Goal: Check status: Check status

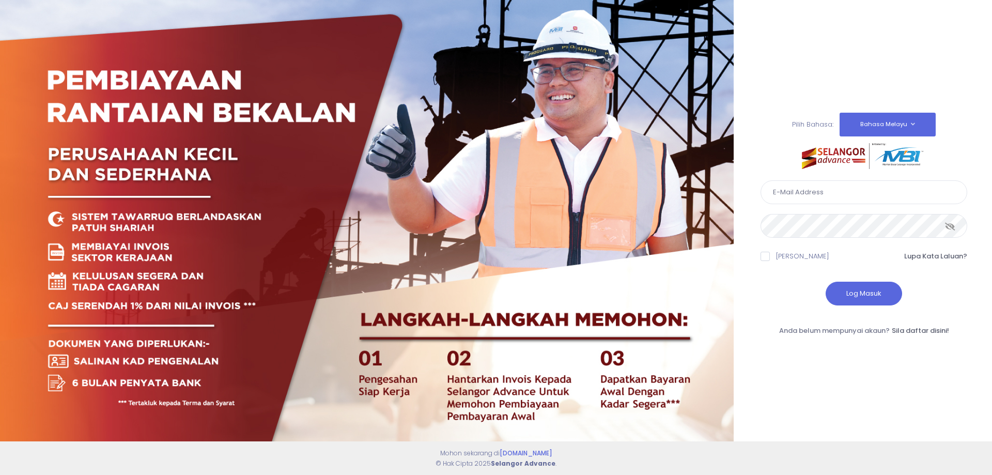
type input "[EMAIL_ADDRESS][DOMAIN_NAME]"
drag, startPoint x: 0, startPoint y: 0, endPoint x: 846, endPoint y: 198, distance: 869.3
click at [846, 198] on input "[EMAIL_ADDRESS][DOMAIN_NAME]" at bounding box center [864, 192] width 207 height 24
click at [849, 292] on button "Log Masuk" at bounding box center [864, 294] width 76 height 24
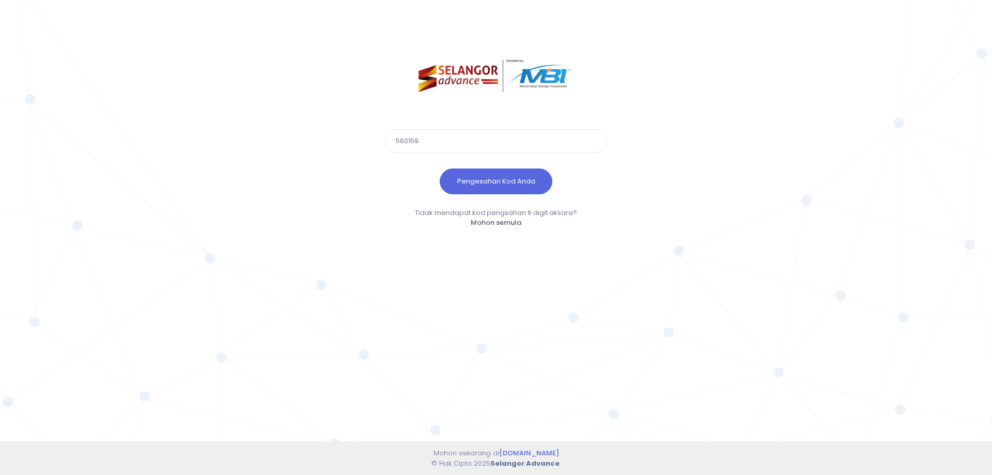
type input "560159"
click at [440, 168] on button "Pengesahan Kod Anda" at bounding box center [496, 181] width 113 height 26
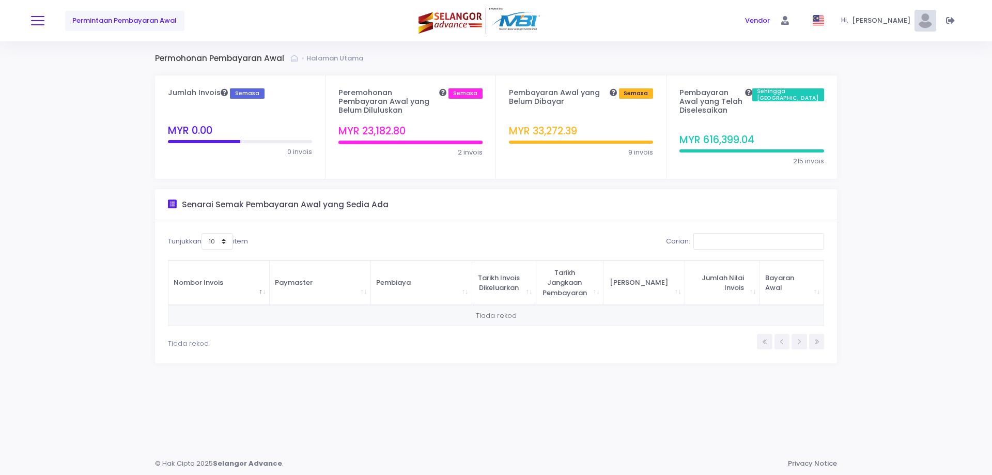
click at [33, 22] on button at bounding box center [37, 20] width 13 height 13
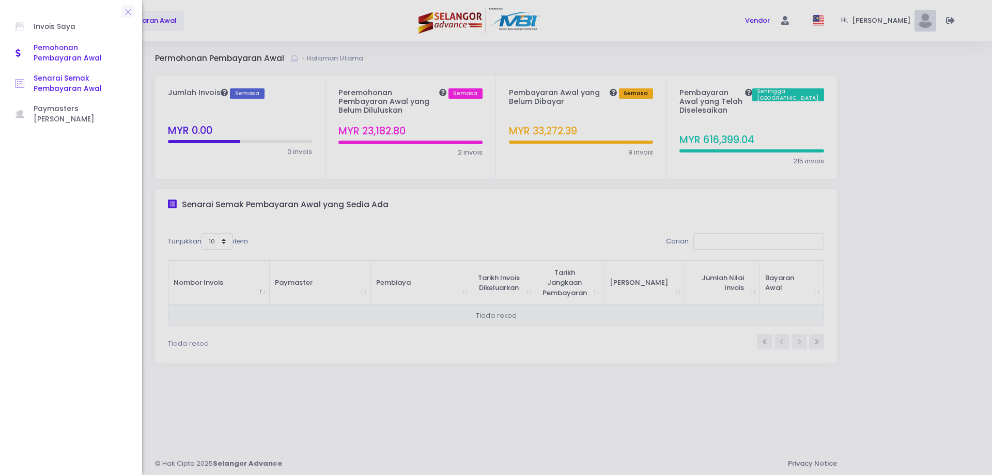
click at [71, 87] on span "Senarai Semak Pembayaran Awal" at bounding box center [80, 83] width 93 height 21
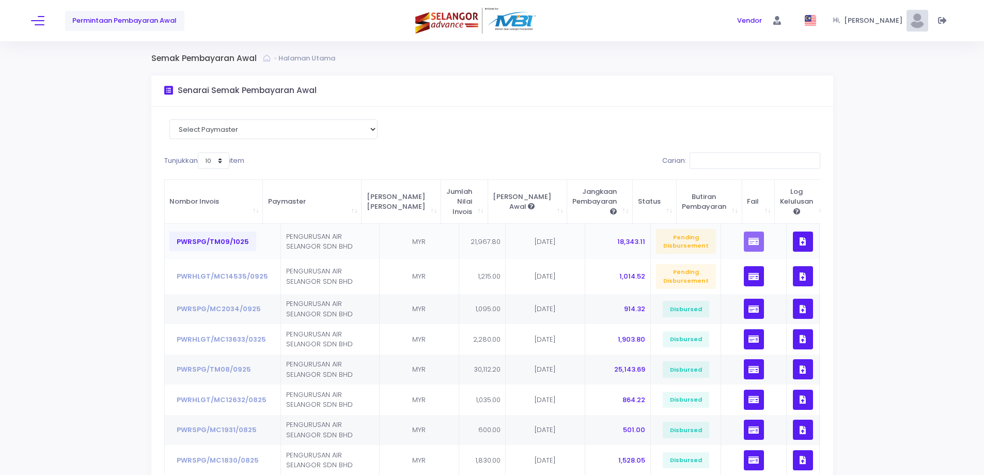
click at [229, 241] on button "PWRSPG/TM09/1025" at bounding box center [212, 242] width 87 height 20
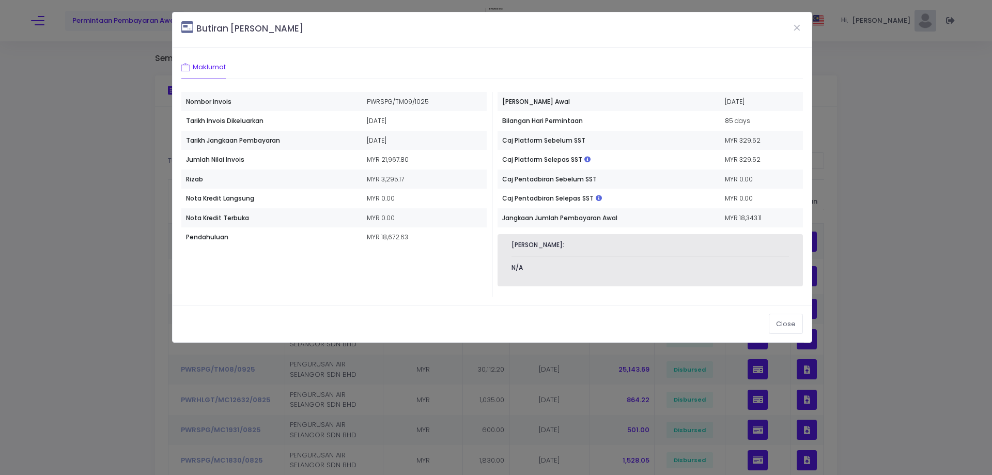
click at [685, 170] on th "Caj Pentadbiran Sebelum SST" at bounding box center [609, 179] width 223 height 20
click at [733, 163] on td "MYR 329.52" at bounding box center [761, 160] width 83 height 20
copy td "329.52"
click at [786, 327] on button "Close" at bounding box center [786, 324] width 34 height 20
